Goal: Information Seeking & Learning: Learn about a topic

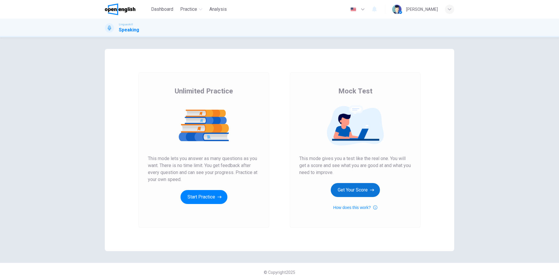
click at [352, 190] on button "Get Your Score" at bounding box center [355, 190] width 49 height 14
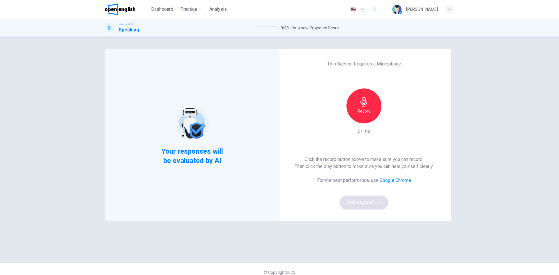
click at [368, 105] on div "Record" at bounding box center [364, 106] width 35 height 35
drag, startPoint x: 368, startPoint y: 105, endPoint x: 362, endPoint y: 104, distance: 5.9
click at [367, 105] on div "Stop" at bounding box center [364, 106] width 35 height 35
click at [368, 202] on button "Sounds good!" at bounding box center [364, 203] width 49 height 14
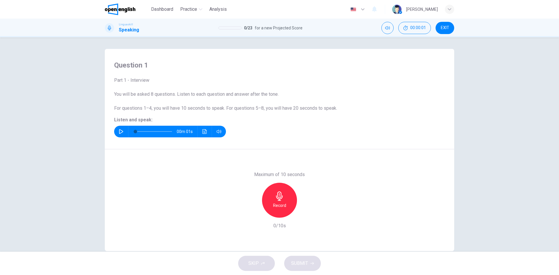
click at [120, 131] on icon "button" at bounding box center [121, 131] width 4 height 5
click at [123, 132] on button "button" at bounding box center [121, 132] width 9 height 12
type input "*"
click at [282, 207] on h6 "Record" at bounding box center [279, 205] width 13 height 7
click at [279, 200] on icon "button" at bounding box center [279, 196] width 9 height 9
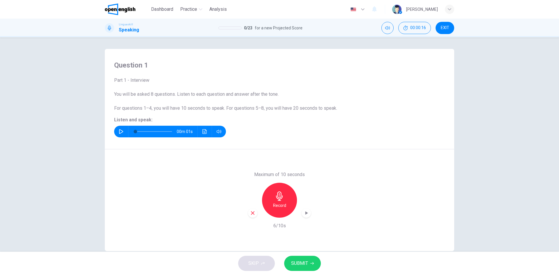
click at [311, 266] on button "SUBMIT" at bounding box center [302, 263] width 37 height 15
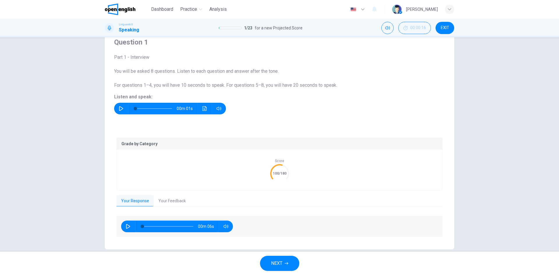
scroll to position [32, 0]
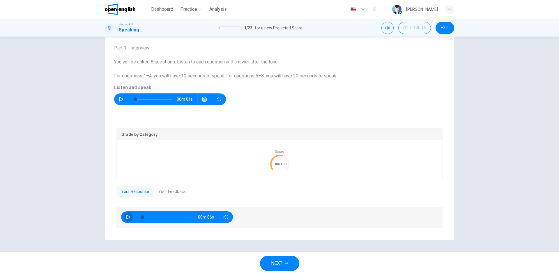
click at [129, 216] on button "button" at bounding box center [127, 217] width 9 height 12
type input "*"
click at [285, 266] on button "NEXT" at bounding box center [279, 263] width 39 height 15
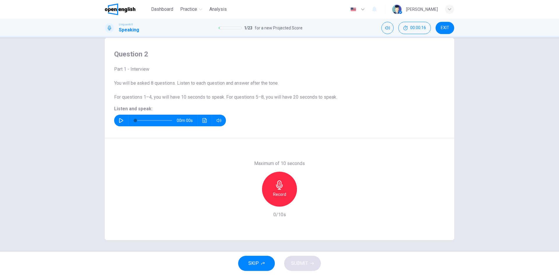
scroll to position [11, 0]
click at [117, 119] on button "button" at bounding box center [121, 121] width 9 height 12
click at [121, 121] on icon "button" at bounding box center [121, 120] width 4 height 5
type input "*"
click at [275, 190] on icon "button" at bounding box center [279, 185] width 9 height 9
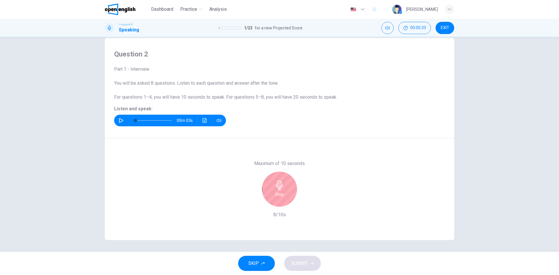
click at [280, 183] on icon "button" at bounding box center [279, 185] width 9 height 9
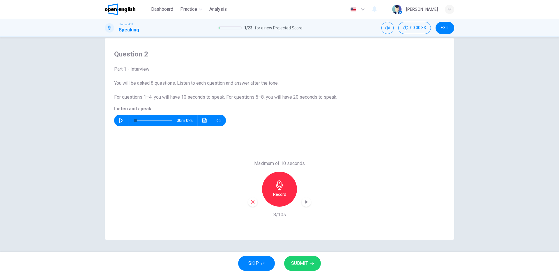
click at [316, 264] on button "SUBMIT" at bounding box center [302, 263] width 37 height 15
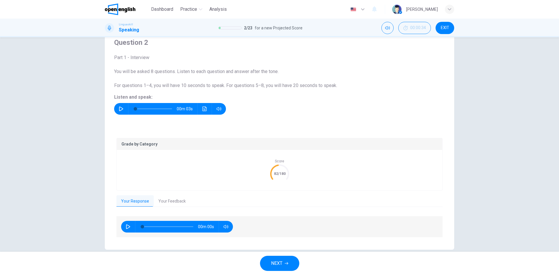
scroll to position [32, 0]
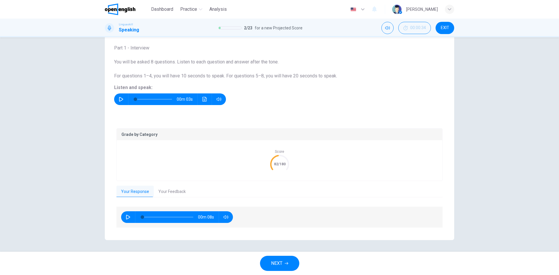
click at [121, 216] on div "00m 08s" at bounding box center [177, 217] width 112 height 12
click at [128, 216] on icon "button" at bounding box center [128, 217] width 5 height 5
type input "*"
click at [171, 192] on button "Your Feedback" at bounding box center [172, 192] width 37 height 12
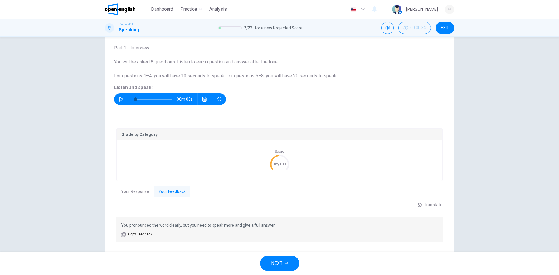
click at [288, 263] on icon "button" at bounding box center [286, 263] width 3 height 3
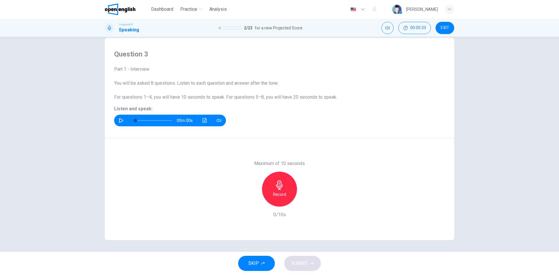
scroll to position [11, 0]
click at [119, 121] on icon "button" at bounding box center [121, 120] width 5 height 5
click at [273, 195] on h6 "Record" at bounding box center [279, 194] width 13 height 7
type input "*"
click at [286, 195] on div "Record" at bounding box center [279, 189] width 35 height 35
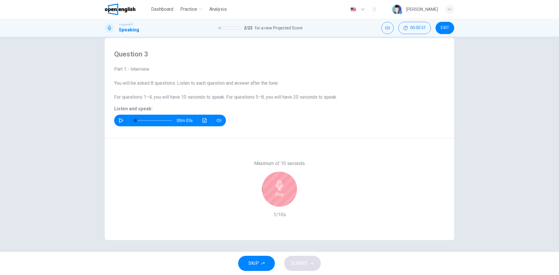
click at [286, 195] on div "Stop" at bounding box center [279, 189] width 35 height 35
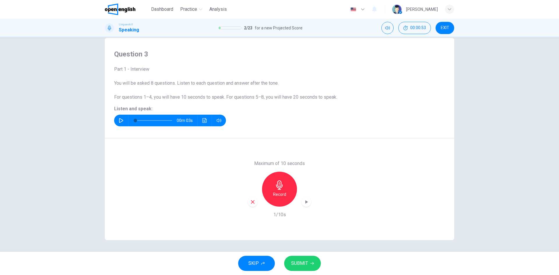
click at [250, 204] on icon "button" at bounding box center [252, 202] width 5 height 5
click at [280, 190] on div "Record" at bounding box center [279, 189] width 35 height 35
click at [283, 188] on icon "button" at bounding box center [279, 185] width 9 height 9
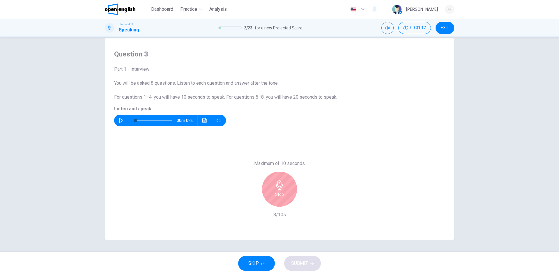
click at [282, 199] on div "Stop" at bounding box center [279, 189] width 35 height 35
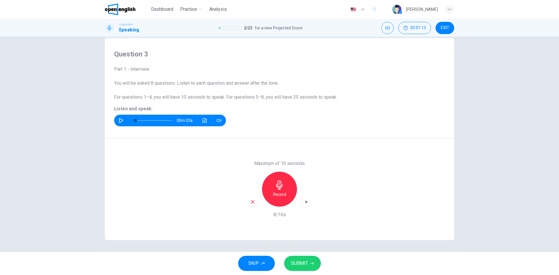
click at [251, 205] on div "button" at bounding box center [252, 201] width 9 height 9
click at [276, 197] on h6 "Record" at bounding box center [279, 194] width 13 height 7
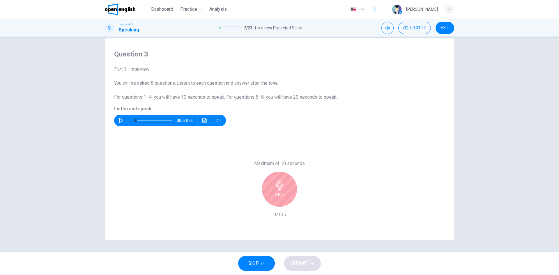
click at [281, 198] on div "Stop" at bounding box center [279, 189] width 35 height 35
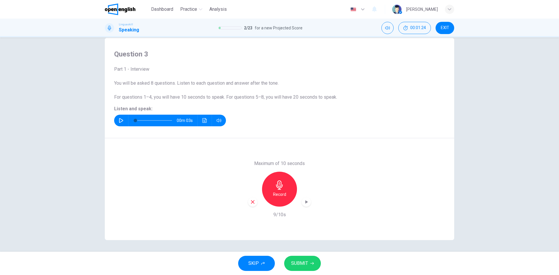
click at [310, 263] on icon "button" at bounding box center [311, 263] width 3 height 3
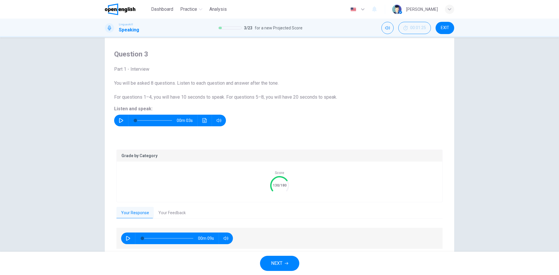
click at [169, 215] on button "Your Feedback" at bounding box center [172, 213] width 37 height 12
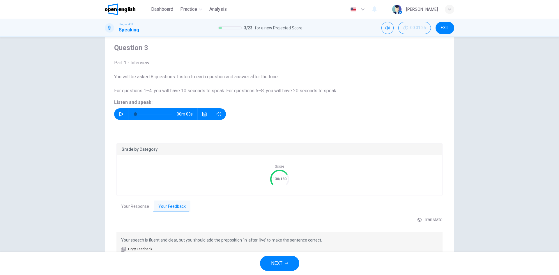
scroll to position [0, 0]
